Goal: Use online tool/utility

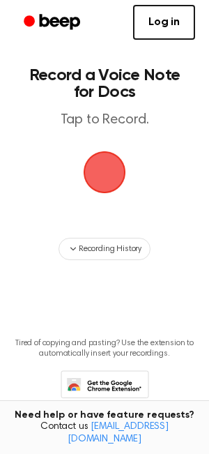
click at [101, 172] on span "button" at bounding box center [104, 171] width 47 height 47
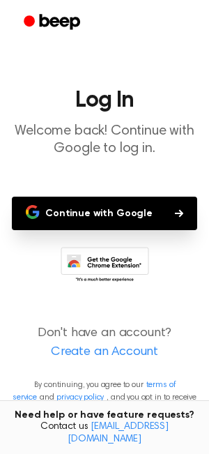
click at [105, 215] on button "Continue with Google" at bounding box center [104, 213] width 185 height 33
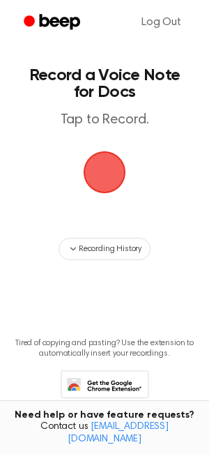
click at [102, 181] on span "button" at bounding box center [104, 172] width 50 height 50
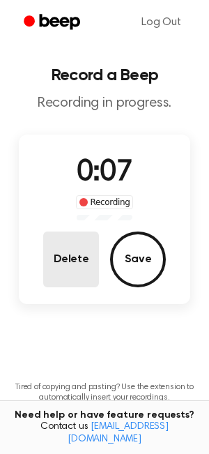
click at [68, 268] on button "Delete" at bounding box center [71, 259] width 56 height 56
